Goal: Task Accomplishment & Management: Manage account settings

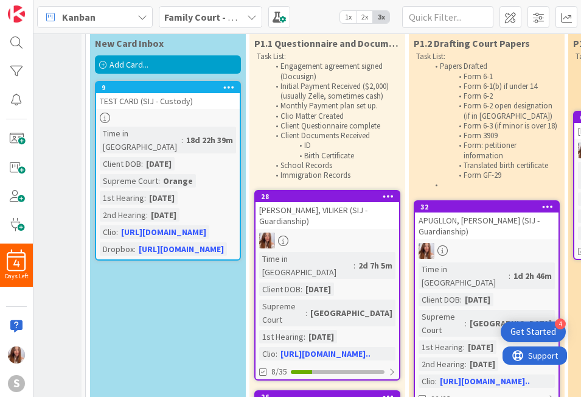
scroll to position [0, 112]
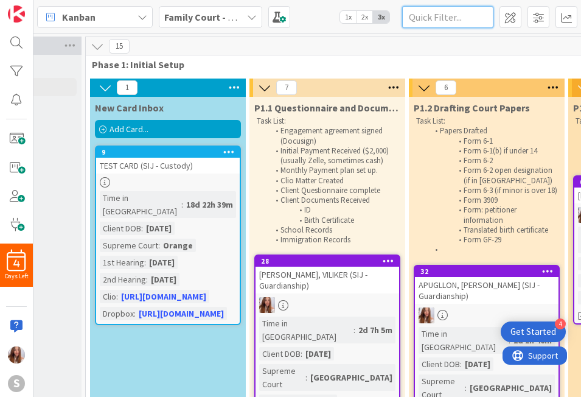
click at [440, 17] on input "text" at bounding box center [447, 17] width 91 height 22
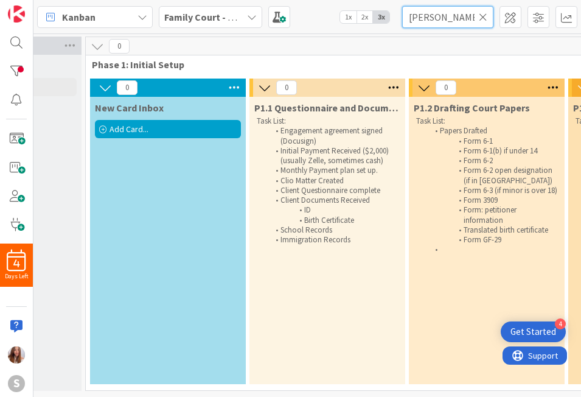
type input "ANDREI"
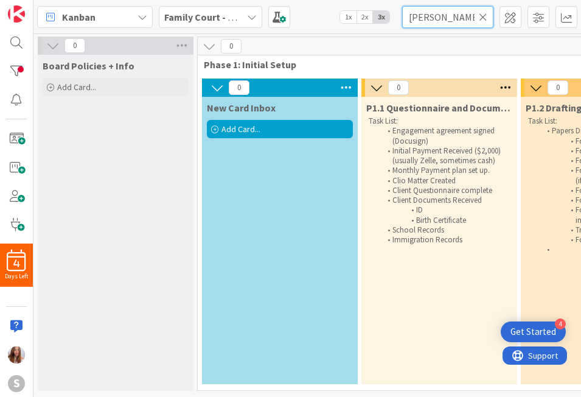
scroll to position [4, 0]
click at [481, 15] on icon at bounding box center [483, 17] width 9 height 11
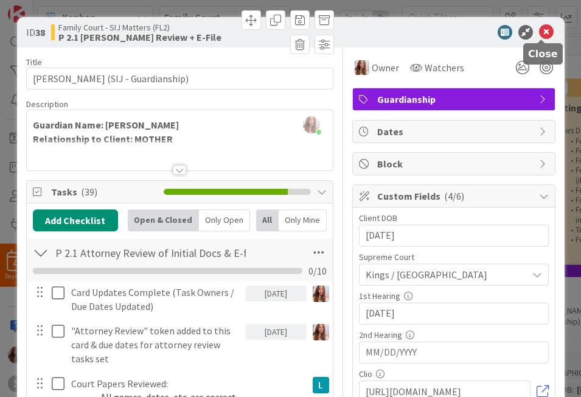
click at [541, 33] on icon at bounding box center [546, 32] width 15 height 15
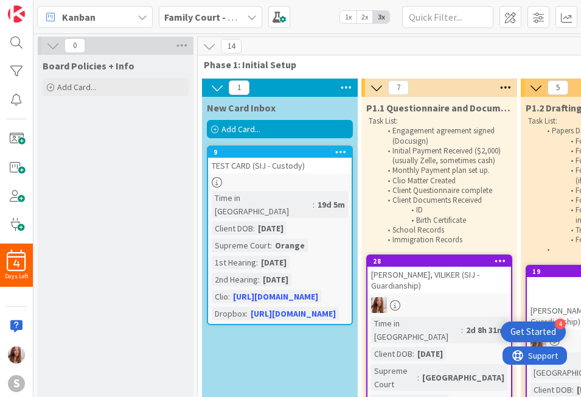
click at [248, 126] on span "Add Card..." at bounding box center [240, 128] width 39 height 11
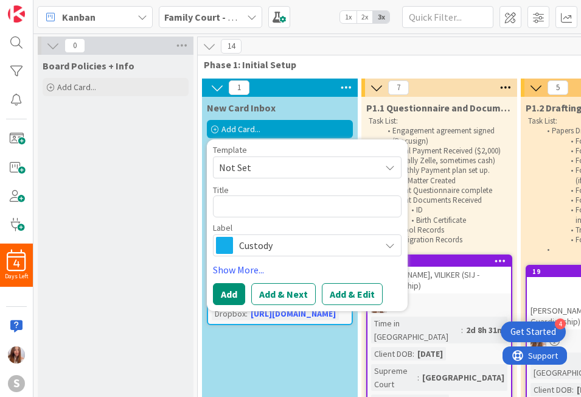
click at [252, 165] on span "Not Set" at bounding box center [295, 167] width 152 height 16
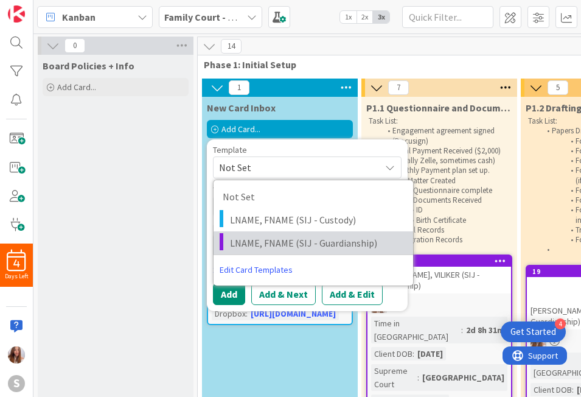
click at [248, 234] on link "LNAME, FNAME (SIJ - Guardianship)" at bounding box center [314, 242] width 200 height 23
type textarea "x"
type textarea "LNAME, FNAME (SIJ - Guardianship)"
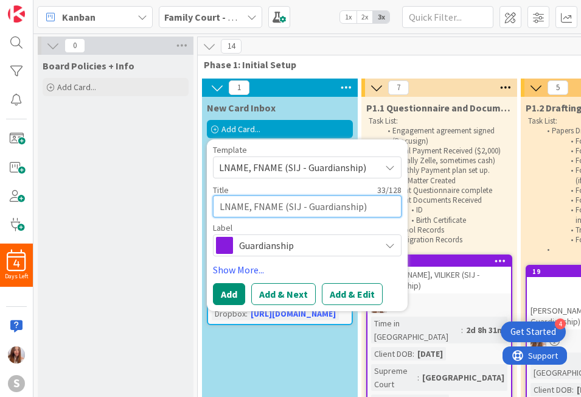
click at [255, 203] on textarea "LNAME, FNAME (SIJ - Guardianship)" at bounding box center [307, 206] width 189 height 22
click at [248, 209] on textarea "LNAME, FNAME (SIJ - Guardianship)" at bounding box center [307, 206] width 189 height 22
type textarea "x"
type textarea "LNAM, FNAME (SIJ - Guardianship)"
type textarea "x"
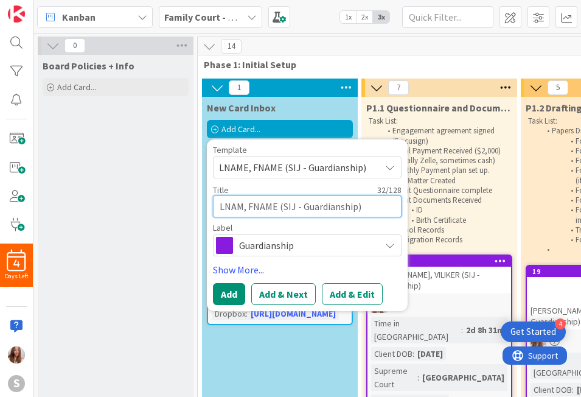
type textarea "LNA, FNAME (SIJ - Guardianship)"
type textarea "x"
type textarea "LN, FNAME (SIJ - Guardianship)"
type textarea "x"
type textarea "L, FNAME (SIJ - Guardianship)"
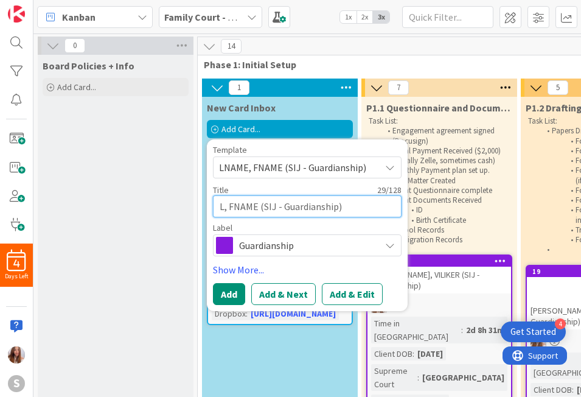
type textarea "x"
type textarea ", FNAME (SIJ - Guardianship)"
type textarea "x"
type textarea "B, FNAME (SIJ - Guardianship)"
type textarea "x"
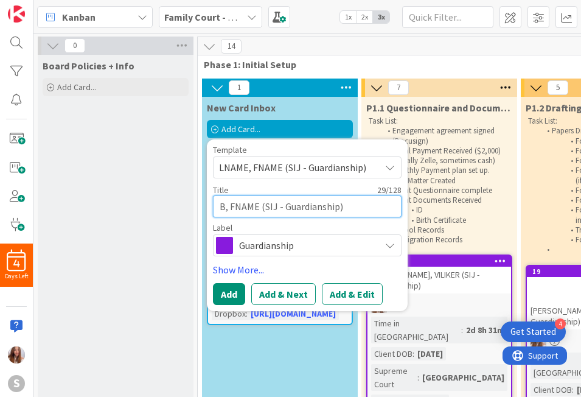
type textarea "BA, FNAME (SIJ - Guardianship)"
type textarea "x"
type textarea "BAN, FNAME (SIJ - Guardianship)"
type textarea "x"
type textarea "BANN, FNAME (SIJ - Guardianship)"
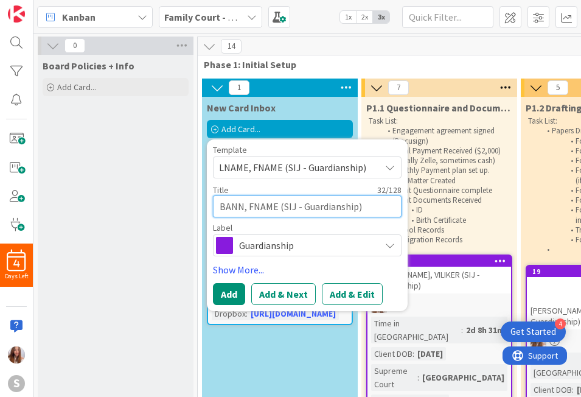
type textarea "x"
type textarea "BANNI, FNAME (SIJ - Guardianship)"
type textarea "x"
type textarea "BANNIK, FNAME (SIJ - Guardianship)"
type textarea "x"
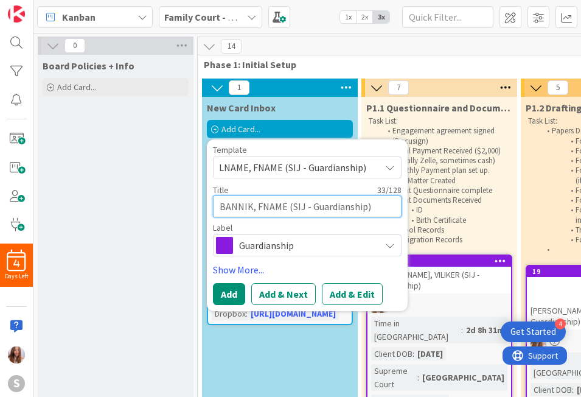
type textarea "BANNIKO, FNAME (SIJ - Guardianship)"
type textarea "x"
type textarea "BANNIKOB, FNAME (SIJ - Guardianship)"
type textarea "x"
type textarea "BANNIKO, FNAME (SIJ - Guardianship)"
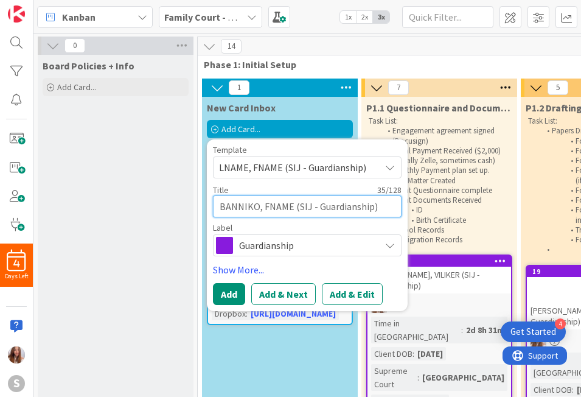
type textarea "x"
type textarea "BANNIKOV, FNAME (SIJ - Guardianship)"
click at [294, 207] on textarea "BANNIKOV, FNAME (SIJ - Guardianship)" at bounding box center [307, 206] width 189 height 22
type textarea "x"
type textarea "BANNIKOV, FNAM (SIJ - Guardianship)"
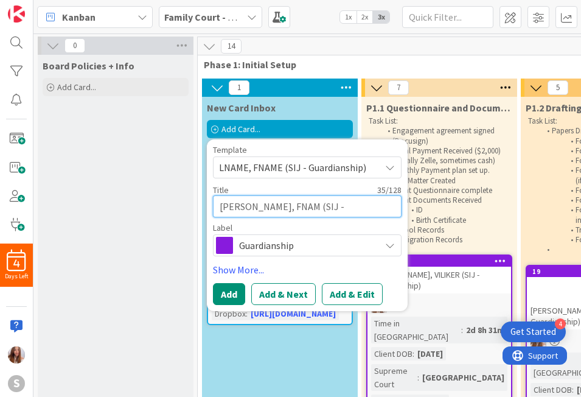
type textarea "x"
type textarea "BANNIKOV, FNA (SIJ - Guardianship)"
type textarea "x"
type textarea "BANNIKOV, FN (SIJ - Guardianship)"
type textarea "x"
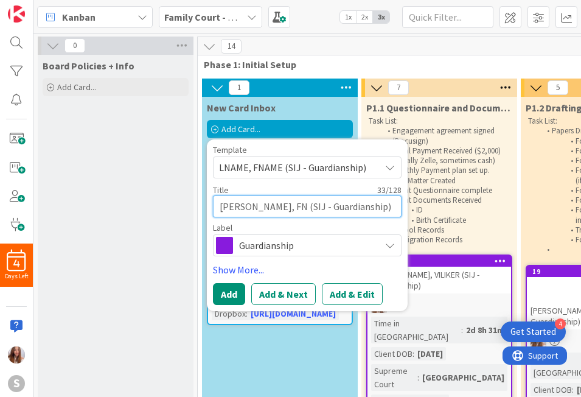
type textarea "BANNIKOV, F (SIJ - Guardianship)"
type textarea "x"
type textarea "BANNIKOV, (SIJ - Guardianship)"
type textarea "x"
type textarea "BANNIKOV, A (SIJ - Guardianship)"
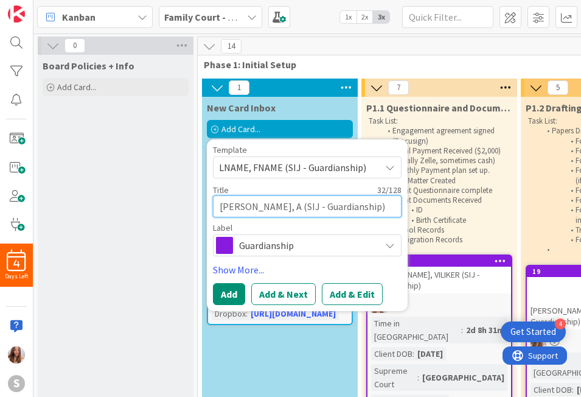
type textarea "x"
type textarea "BANNIKOV, AN (SIJ - Guardianship)"
type textarea "x"
type textarea "BANNIKOV, AND (SIJ - Guardianship)"
type textarea "x"
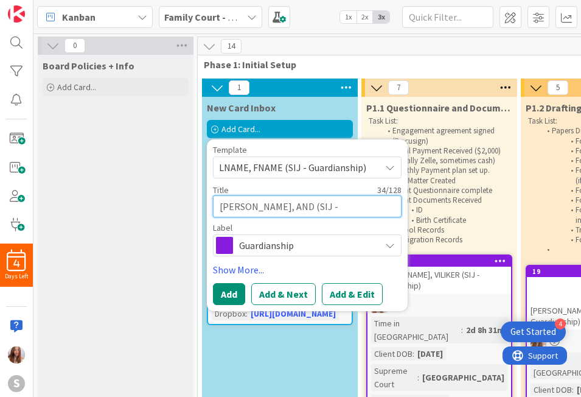
type textarea "BANNIKOV, ANDR (SIJ - Guardianship)"
type textarea "x"
type textarea "BANNIKOV, ANDRE (SIJ - Guardianship)"
type textarea "x"
type textarea "BANNIKOV, ANDREI (SIJ - Guardianship)"
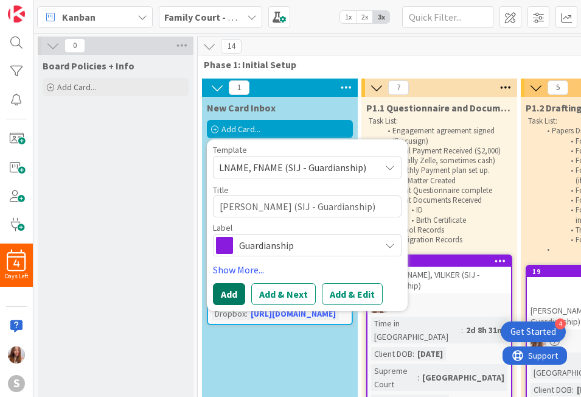
click at [230, 298] on button "Add" at bounding box center [229, 294] width 32 height 22
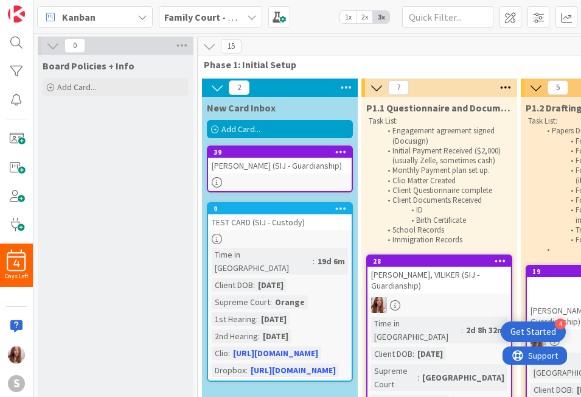
click at [250, 163] on div "BANNIKOV, ANDREI (SIJ - Guardianship)" at bounding box center [280, 166] width 144 height 16
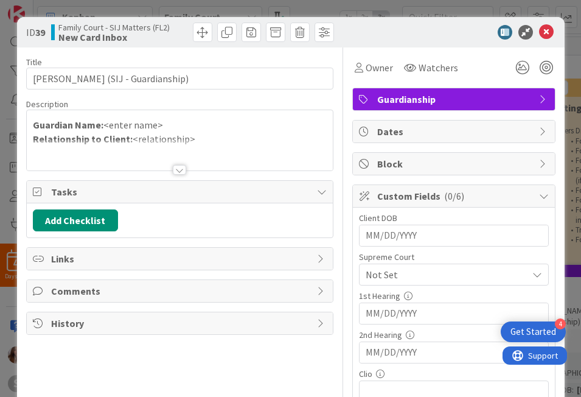
click at [168, 122] on div "Guardian Name: <enter name> Relationship to Client: <relationship>" at bounding box center [180, 140] width 306 height 60
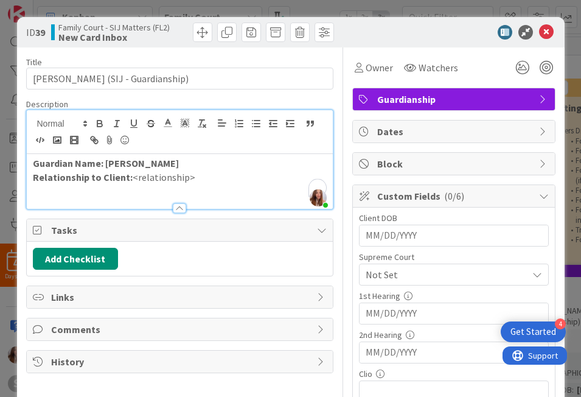
click at [188, 183] on p "Relationship to Client: <relationship>" at bounding box center [180, 177] width 294 height 14
click at [414, 240] on input "MM/DD/YYYY" at bounding box center [454, 235] width 176 height 21
type input "12/21/2004"
click at [408, 274] on span "Not Set" at bounding box center [444, 274] width 156 height 17
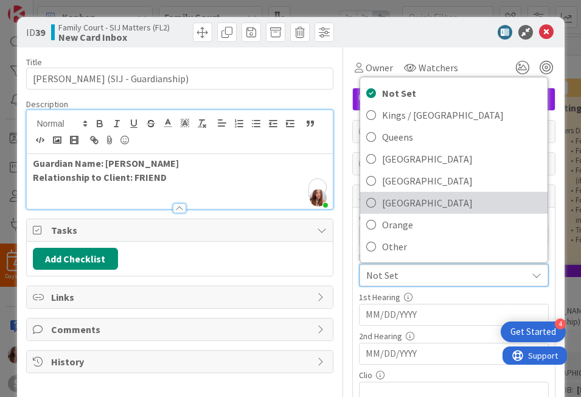
click at [401, 206] on span "[GEOGRAPHIC_DATA]" at bounding box center [461, 202] width 159 height 18
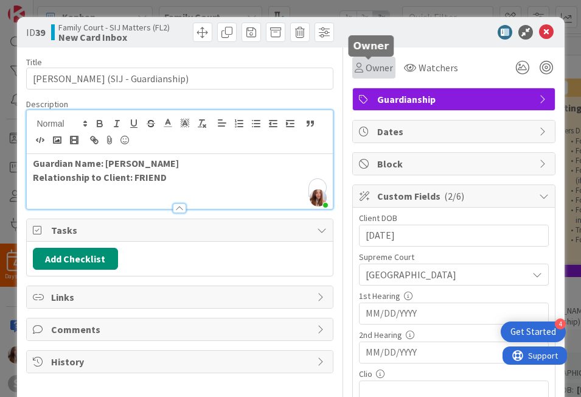
click at [382, 74] on span "Owner" at bounding box center [379, 67] width 27 height 15
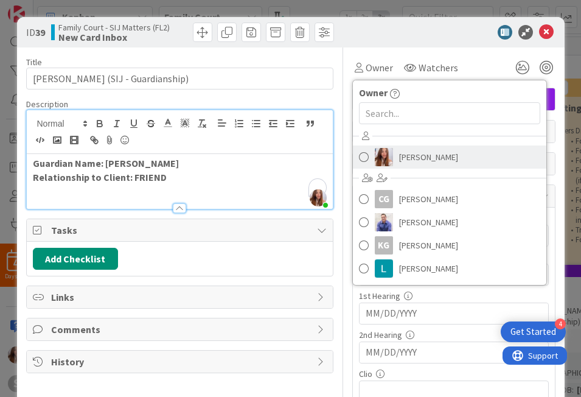
click at [375, 149] on img at bounding box center [384, 157] width 18 height 18
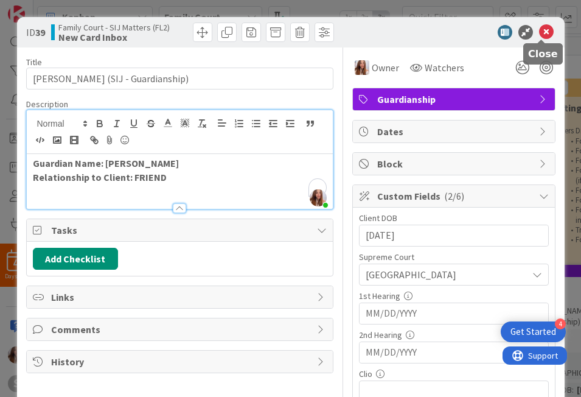
click at [543, 32] on icon at bounding box center [546, 32] width 15 height 15
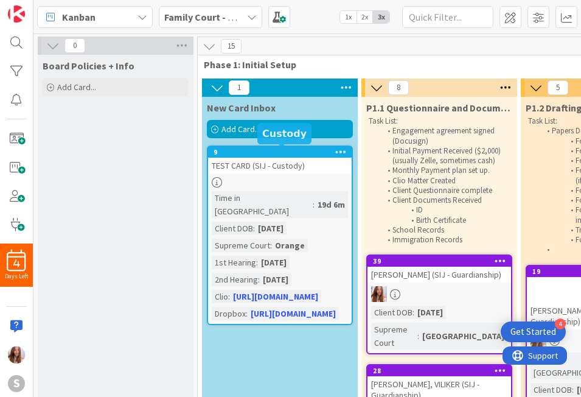
scroll to position [0, 1]
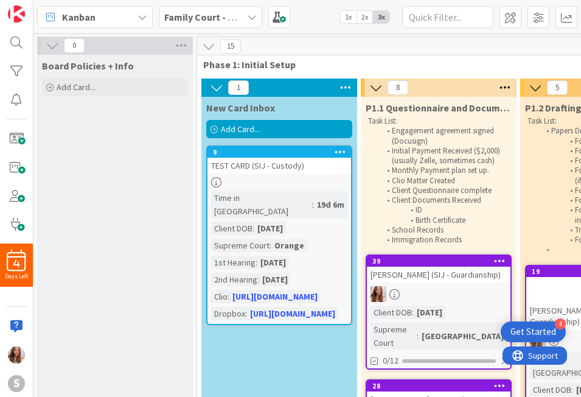
click at [405, 265] on div "39" at bounding box center [439, 261] width 144 height 11
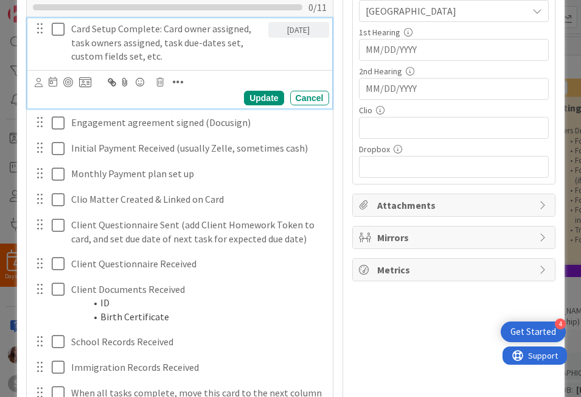
click at [57, 27] on icon at bounding box center [58, 29] width 13 height 15
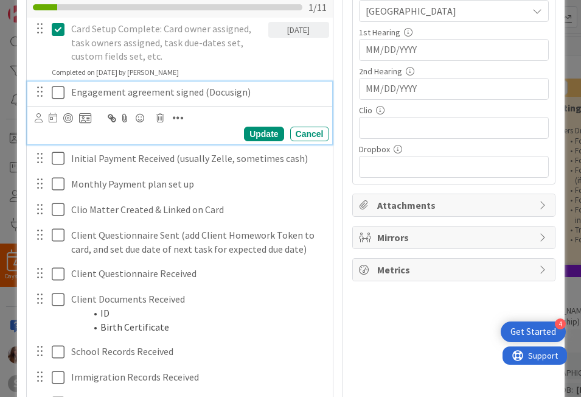
click at [54, 90] on icon at bounding box center [58, 92] width 13 height 15
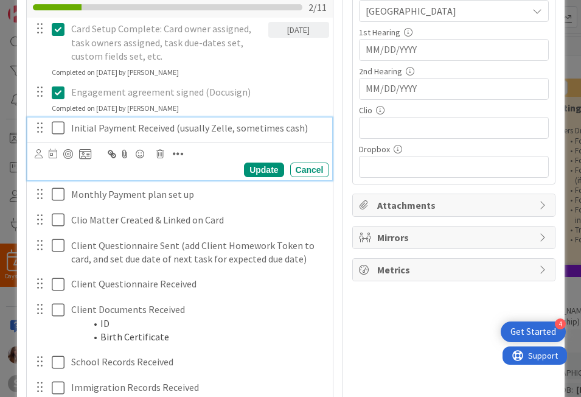
click at [52, 130] on icon at bounding box center [58, 127] width 13 height 15
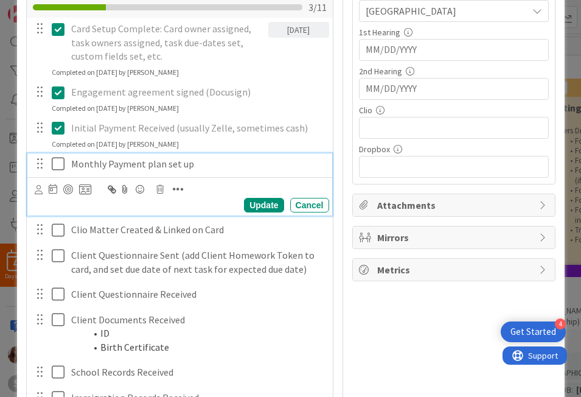
click at [57, 158] on icon at bounding box center [58, 163] width 13 height 15
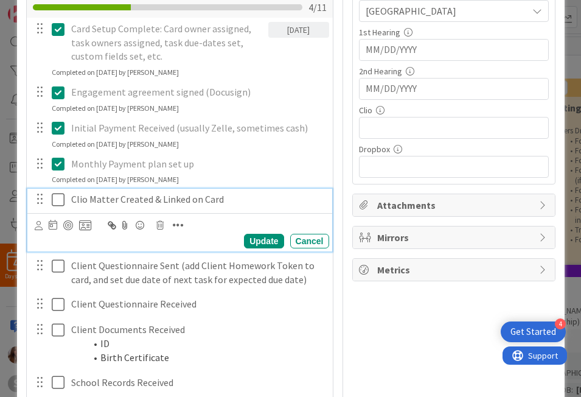
click at [52, 190] on button at bounding box center [59, 199] width 15 height 19
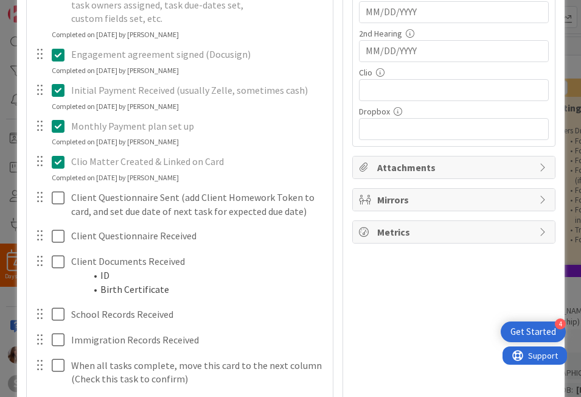
scroll to position [302, 0]
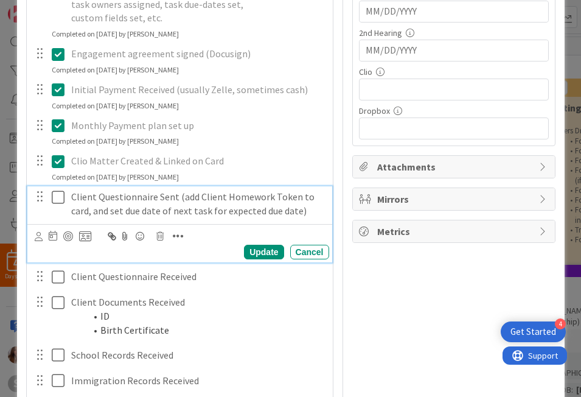
click at [54, 190] on icon at bounding box center [58, 197] width 13 height 15
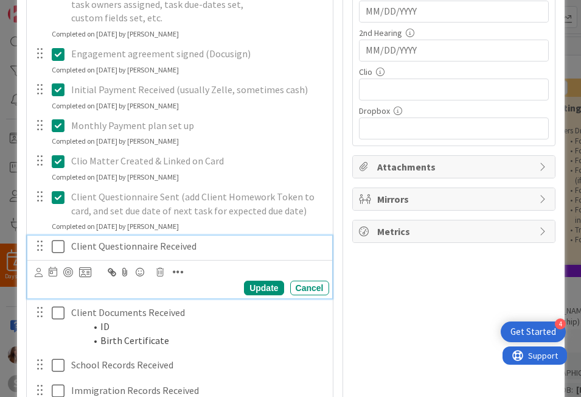
click at [53, 243] on icon at bounding box center [58, 246] width 13 height 15
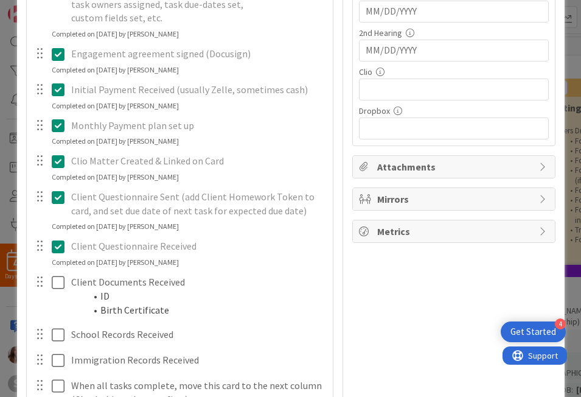
scroll to position [426, 0]
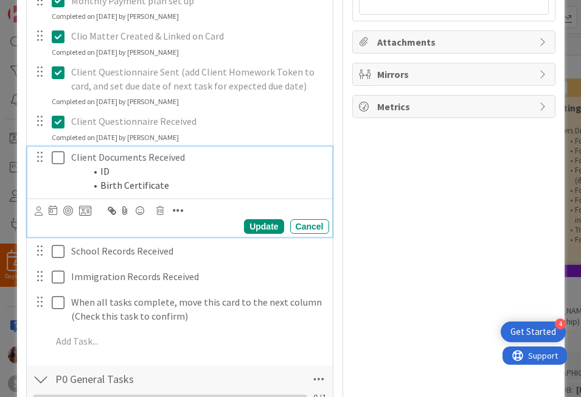
click at [55, 162] on icon at bounding box center [58, 157] width 13 height 15
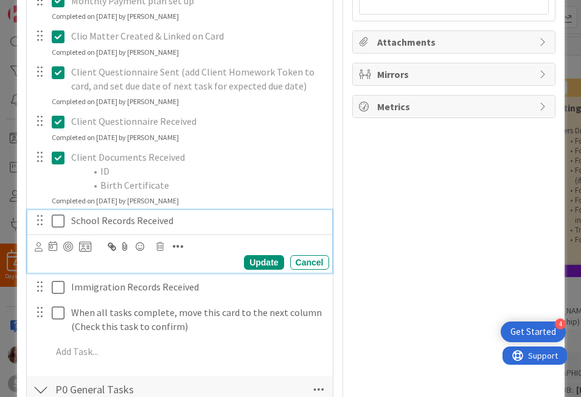
click at [52, 218] on icon at bounding box center [58, 221] width 13 height 15
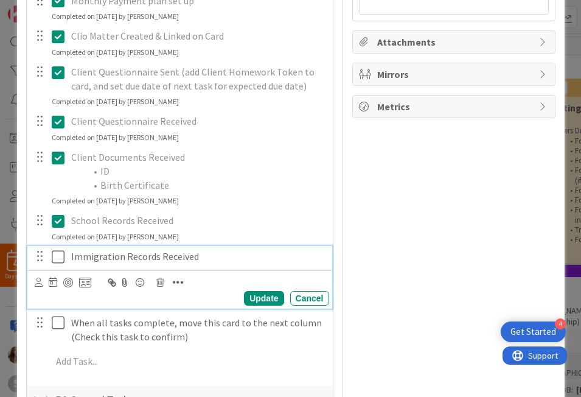
click at [52, 259] on icon at bounding box center [58, 256] width 13 height 15
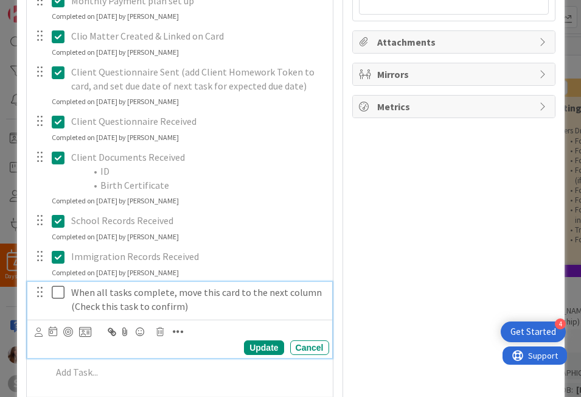
click at [52, 296] on icon at bounding box center [58, 292] width 13 height 15
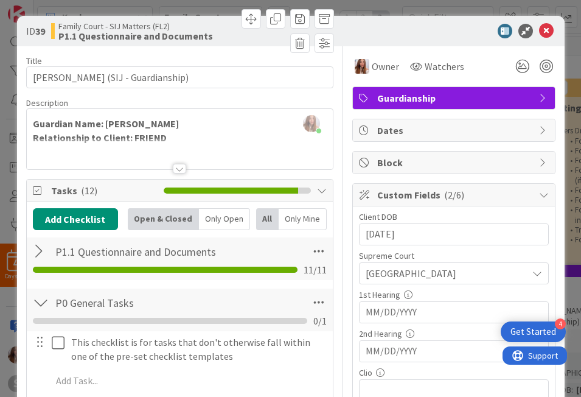
scroll to position [0, 0]
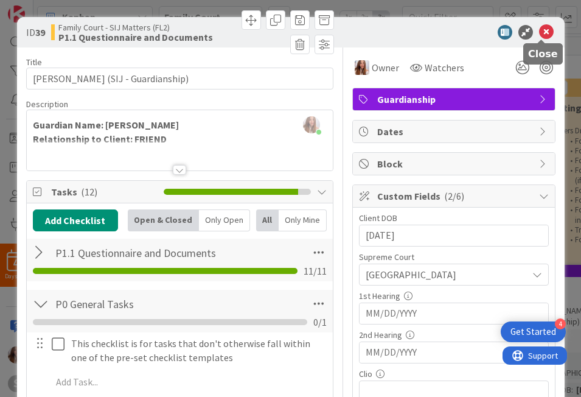
click at [539, 29] on icon at bounding box center [546, 32] width 15 height 15
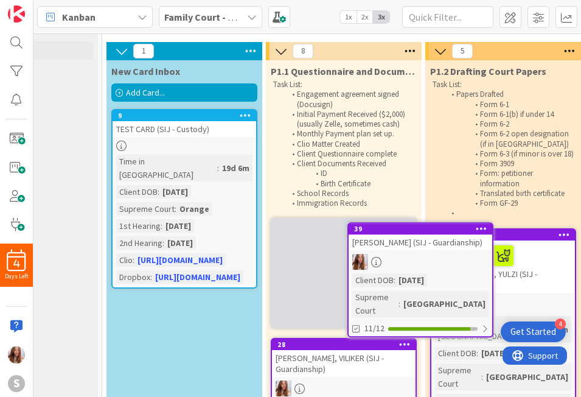
scroll to position [38, 105]
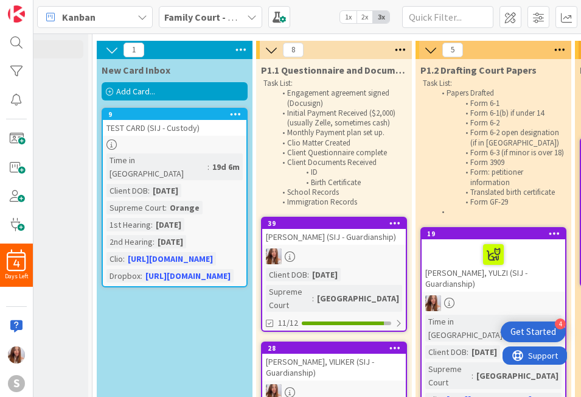
click at [329, 234] on div "BANNIKOV, ANDREI (SIJ - Guardianship)" at bounding box center [334, 237] width 144 height 16
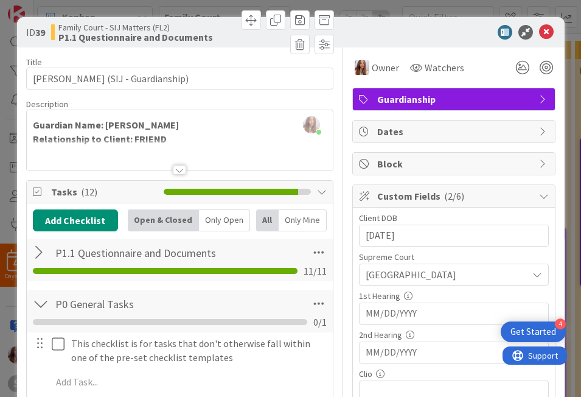
click at [317, 191] on icon at bounding box center [322, 192] width 10 height 10
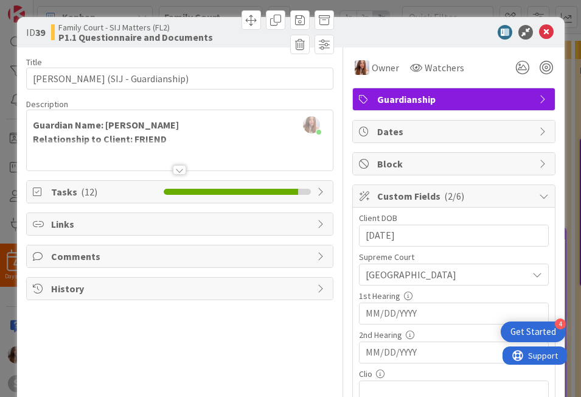
click at [543, 40] on div "ID 39 Family Court - SIJ Matters (FL2) P1.1 Questionnaire and Documents" at bounding box center [291, 32] width 548 height 30
click at [546, 28] on icon at bounding box center [546, 32] width 15 height 15
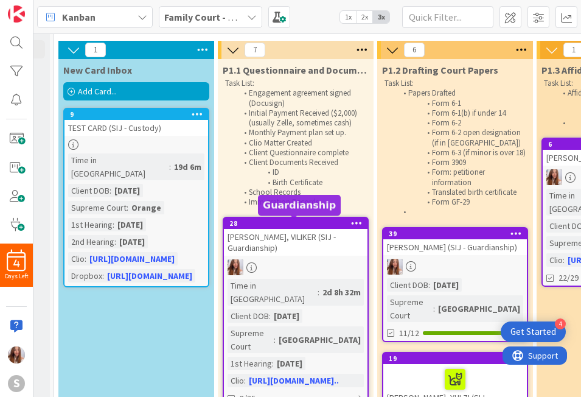
scroll to position [38, 148]
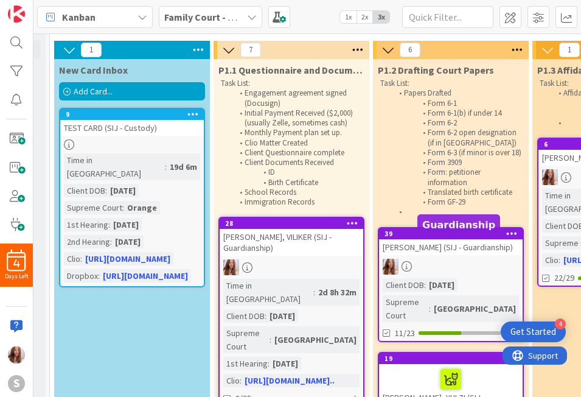
click at [426, 238] on div "39" at bounding box center [453, 233] width 138 height 9
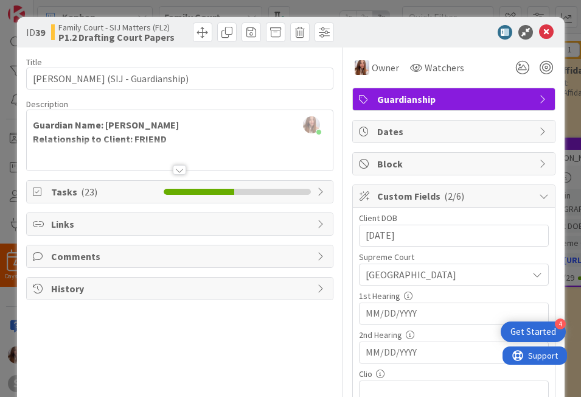
click at [319, 203] on div "Tasks ( 23 )" at bounding box center [179, 191] width 307 height 23
click at [318, 196] on icon at bounding box center [322, 192] width 10 height 10
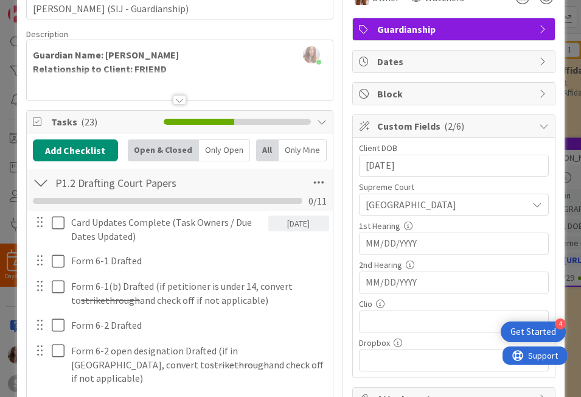
scroll to position [78, 0]
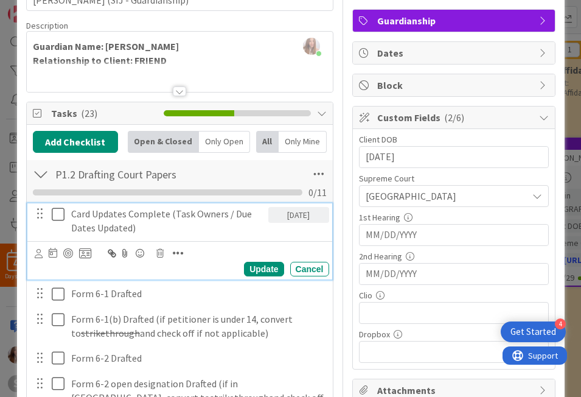
click at [52, 216] on icon at bounding box center [58, 214] width 13 height 15
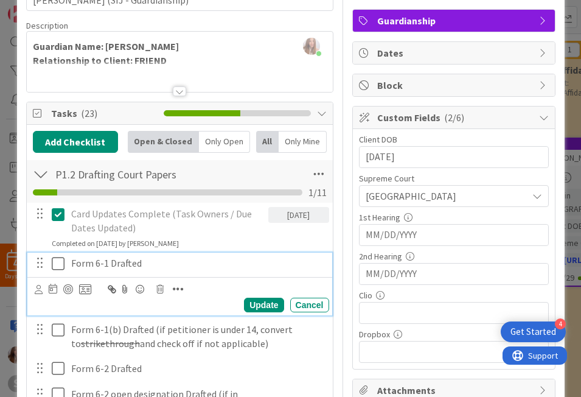
click at [52, 263] on icon at bounding box center [58, 263] width 13 height 15
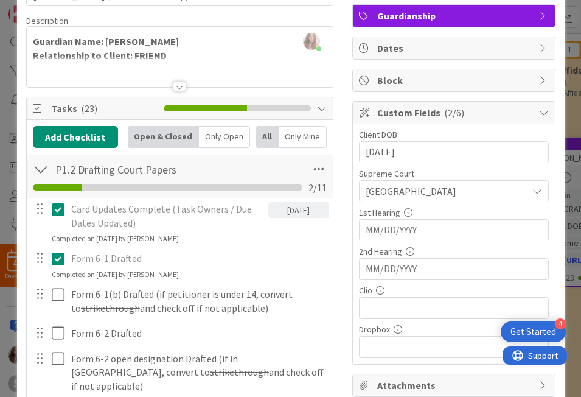
scroll to position [136, 0]
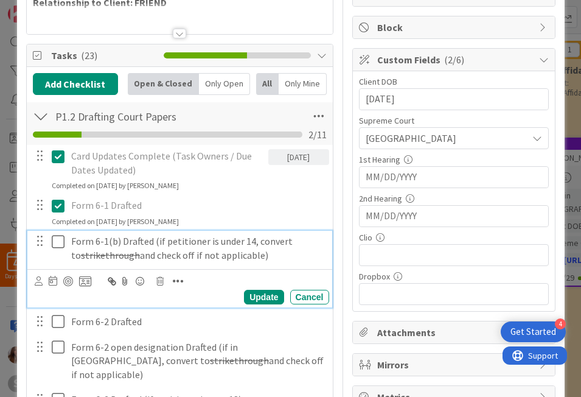
click at [52, 244] on icon at bounding box center [58, 241] width 13 height 15
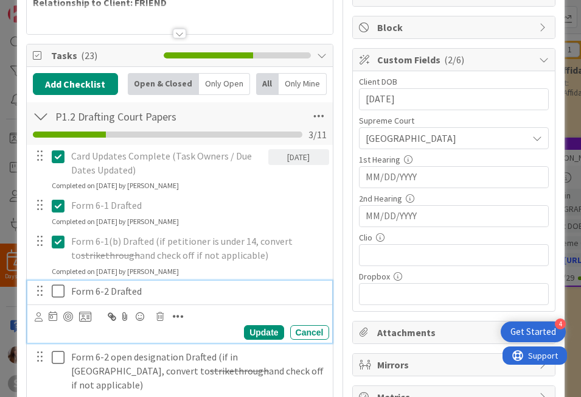
click at [52, 290] on icon at bounding box center [58, 290] width 13 height 15
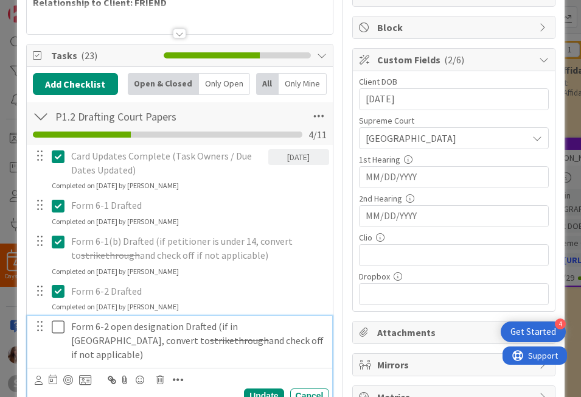
click at [55, 327] on icon at bounding box center [58, 326] width 13 height 15
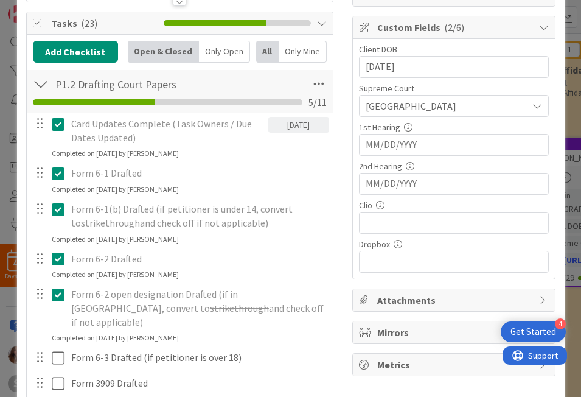
scroll to position [176, 0]
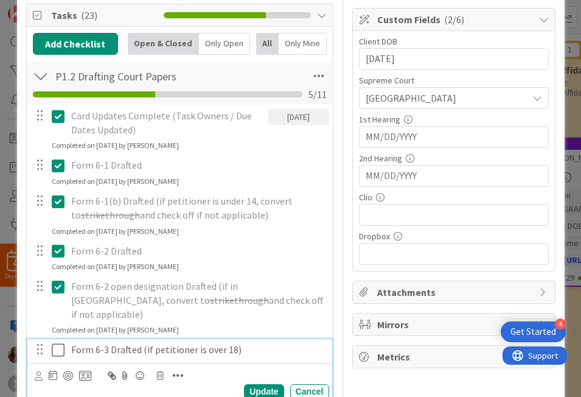
click at [57, 343] on icon at bounding box center [58, 350] width 13 height 15
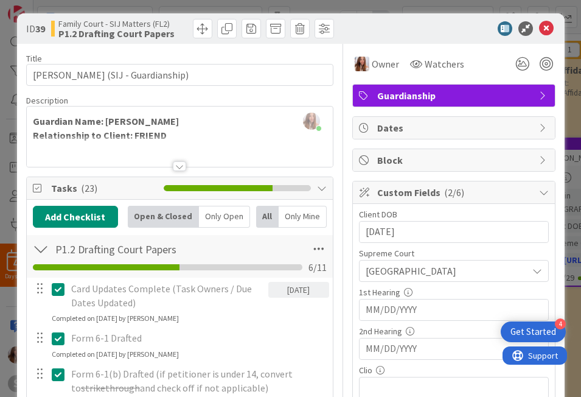
scroll to position [0, 0]
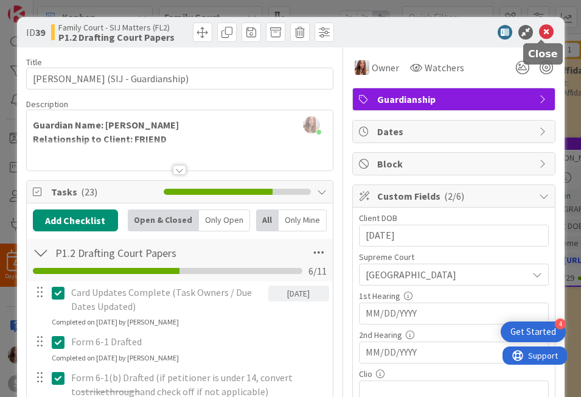
click at [539, 32] on icon at bounding box center [546, 32] width 15 height 15
